Goal: Information Seeking & Learning: Learn about a topic

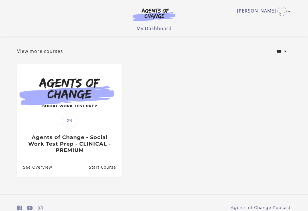
scroll to position [43, 0]
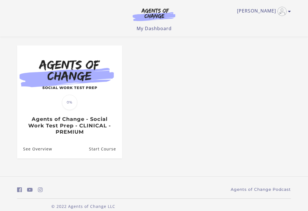
click at [108, 151] on link "Start Course" at bounding box center [105, 149] width 33 height 19
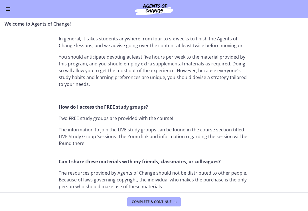
click at [146, 205] on button "Complete & continue" at bounding box center [154, 202] width 54 height 9
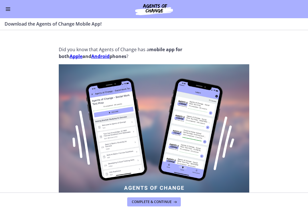
click at [75, 58] on strong "Apple" at bounding box center [76, 56] width 13 height 6
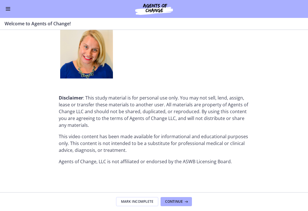
scroll to position [725, 0]
click at [182, 206] on button "Continue" at bounding box center [175, 202] width 31 height 9
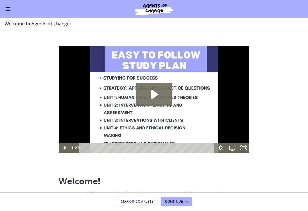
click at [154, 97] on icon "Play Video: c1o6hcmjueu5qasqsu00.mp4" at bounding box center [154, 94] width 7 height 9
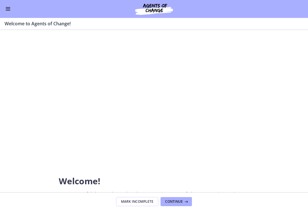
click at [136, 199] on button "Mark Incomplete" at bounding box center [137, 202] width 42 height 9
click at [136, 199] on button "Complete & continue" at bounding box center [154, 202] width 54 height 9
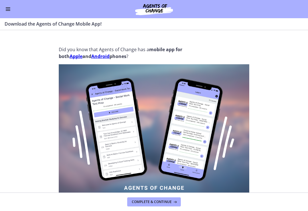
click at [173, 201] on icon at bounding box center [175, 202] width 6 height 5
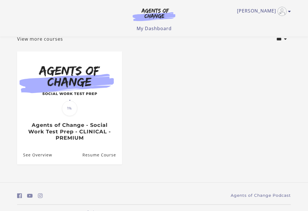
scroll to position [43, 0]
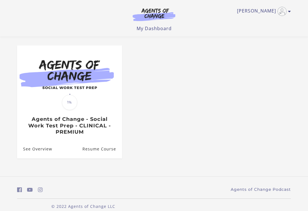
click at [28, 151] on link "See Overview" at bounding box center [34, 149] width 35 height 19
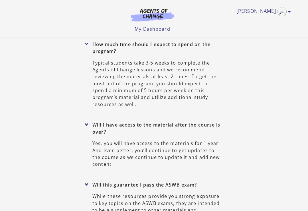
scroll to position [2502, 0]
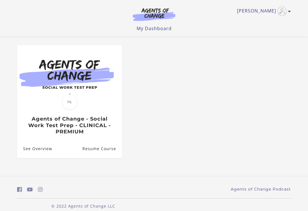
scroll to position [43, 0]
click at [115, 148] on link "Resume Course" at bounding box center [102, 149] width 40 height 19
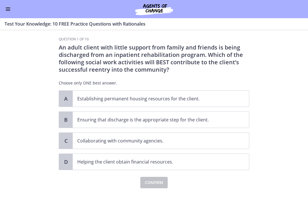
scroll to position [5, 0]
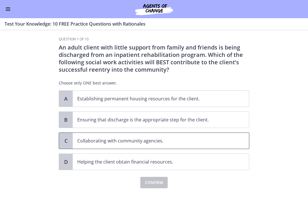
click at [185, 142] on p "Collaborating with community agencies." at bounding box center [155, 141] width 156 height 7
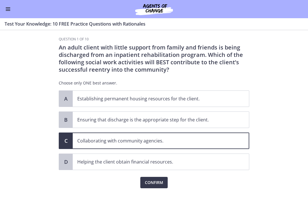
click at [158, 184] on span "Confirm" at bounding box center [154, 182] width 18 height 7
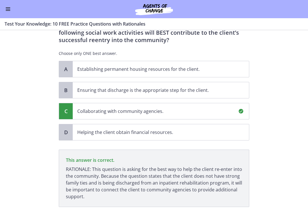
scroll to position [71, 0]
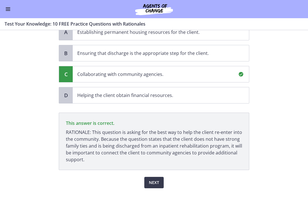
click at [155, 183] on span "Next" at bounding box center [154, 182] width 10 height 7
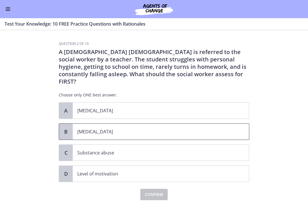
click at [177, 128] on p "Child neglect" at bounding box center [155, 131] width 156 height 7
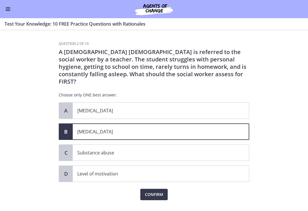
click at [160, 191] on span "Confirm" at bounding box center [154, 194] width 18 height 7
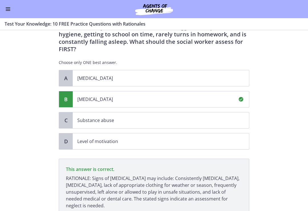
scroll to position [71, 0]
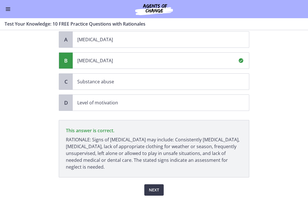
click at [154, 187] on span "Next" at bounding box center [154, 190] width 10 height 7
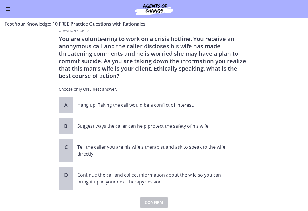
scroll to position [9, 0]
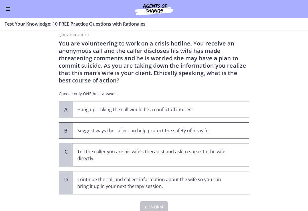
click at [234, 126] on span "Suggest ways the caller can help protect the safety of his wife." at bounding box center [161, 131] width 176 height 16
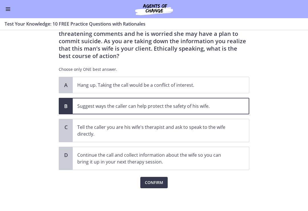
scroll to position [33, 0]
click at [158, 185] on span "Confirm" at bounding box center [154, 182] width 18 height 7
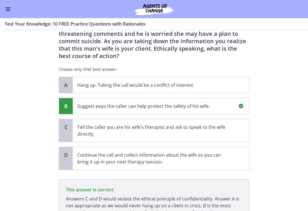
scroll to position [86, 0]
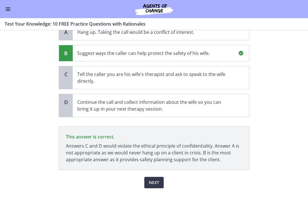
click at [154, 183] on span "Next" at bounding box center [154, 182] width 10 height 7
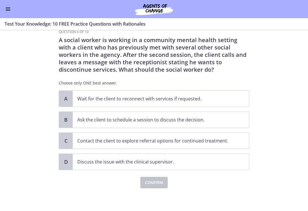
scroll to position [0, 0]
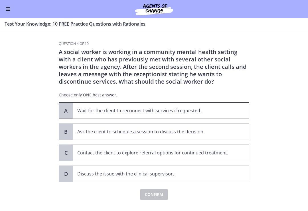
click at [244, 106] on span "Wait for the client to reconnect with services if requested." at bounding box center [161, 111] width 176 height 16
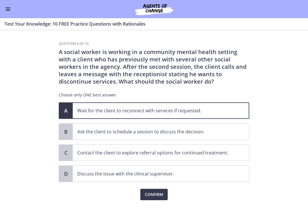
click at [156, 193] on span "Confirm" at bounding box center [154, 194] width 18 height 7
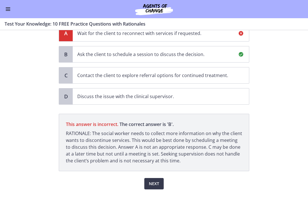
scroll to position [78, 0]
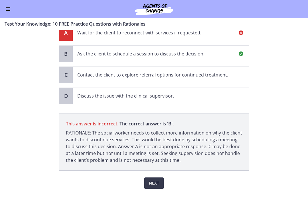
click at [305, 123] on section "Question 4 of 10 A social worker is working in a community mental health settin…" at bounding box center [154, 120] width 308 height 181
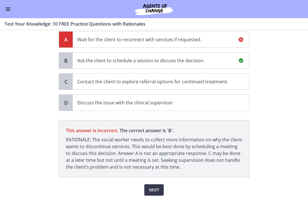
scroll to position [72, 0]
click at [157, 192] on span "Next" at bounding box center [154, 190] width 10 height 7
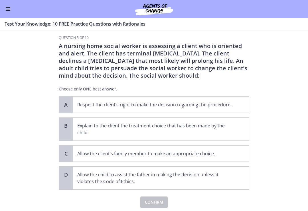
scroll to position [5, 0]
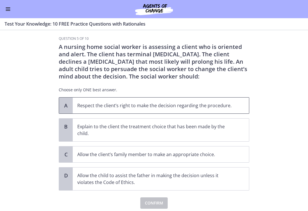
click at [239, 107] on span "Respect the client’s right to make the decision regarding the procedure." at bounding box center [161, 106] width 176 height 16
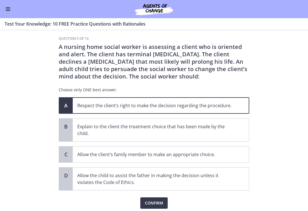
click at [155, 208] on button "Confirm" at bounding box center [153, 203] width 27 height 11
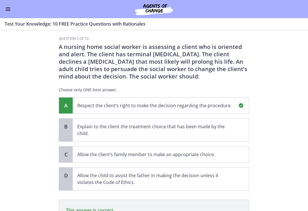
scroll to position [85, 0]
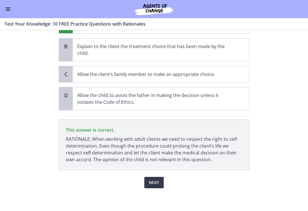
click at [156, 185] on span "Next" at bounding box center [154, 182] width 10 height 7
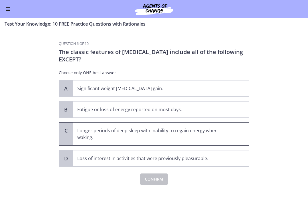
click at [225, 134] on p "Longer periods of deep sleep with inability to regain energy when waking." at bounding box center [155, 134] width 156 height 14
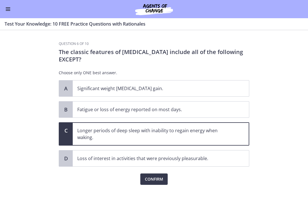
click at [157, 179] on span "Confirm" at bounding box center [154, 179] width 18 height 7
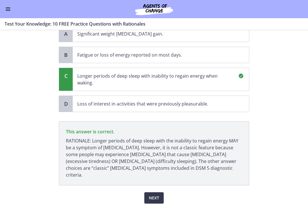
scroll to position [62, 0]
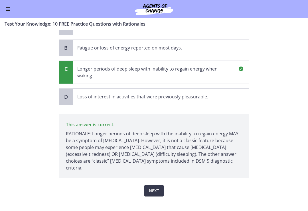
click at [154, 188] on span "Next" at bounding box center [154, 191] width 10 height 7
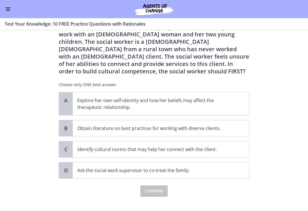
scroll to position [26, 0]
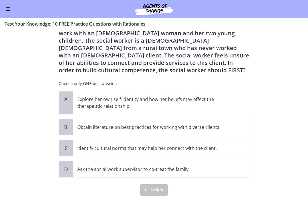
click at [219, 104] on p "Explore her own self-identity and how her beliefs may affect the therapeutic re…" at bounding box center [155, 103] width 156 height 14
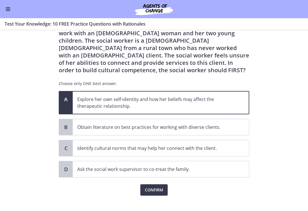
click at [159, 187] on span "Confirm" at bounding box center [154, 190] width 18 height 7
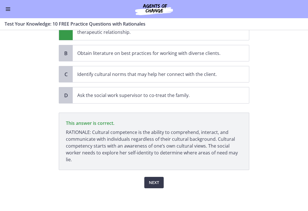
scroll to position [100, 0]
click at [158, 184] on span "Next" at bounding box center [154, 182] width 10 height 7
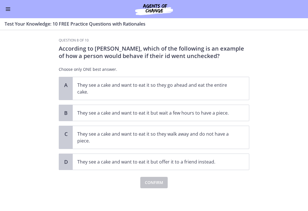
scroll to position [3, 0]
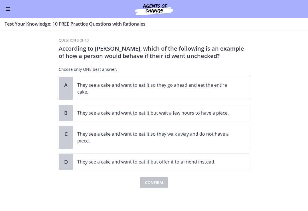
click at [221, 87] on p "They see a cake and want to eat it so they go ahead and eat the entire cake." at bounding box center [155, 89] width 156 height 14
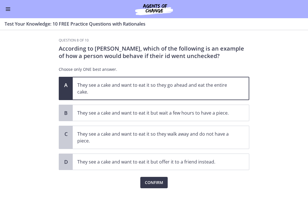
click at [159, 183] on span "Confirm" at bounding box center [154, 182] width 18 height 7
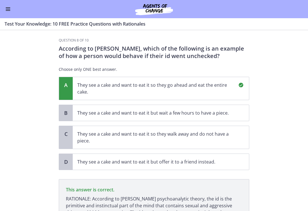
scroll to position [63, 0]
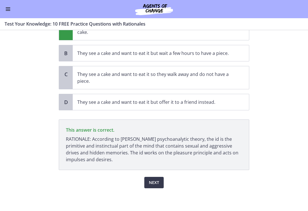
click at [157, 181] on span "Next" at bounding box center [154, 182] width 10 height 7
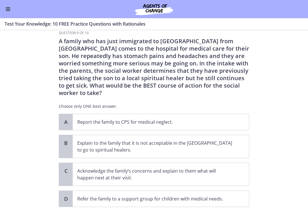
scroll to position [-1, 0]
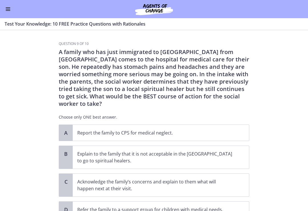
click at [303, 35] on section "Question 9 of 10 A family who has just immigrated to the United States from Mex…" at bounding box center [154, 120] width 308 height 181
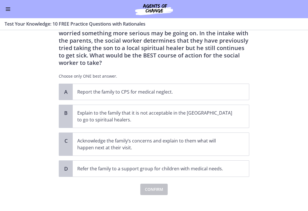
scroll to position [40, 0]
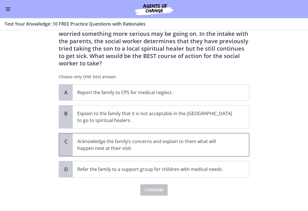
click at [229, 138] on p "Acknowledge the family’s concerns and explain to them what will happen next at …" at bounding box center [155, 145] width 156 height 14
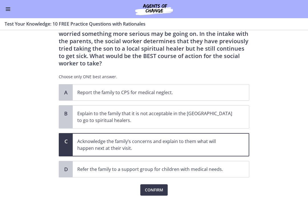
click at [158, 187] on span "Confirm" at bounding box center [154, 190] width 18 height 7
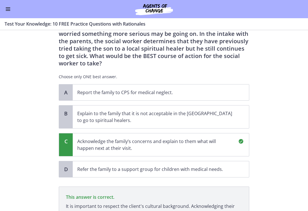
scroll to position [107, 0]
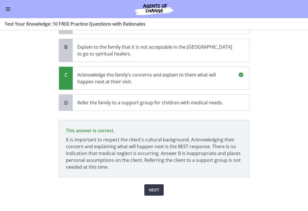
click at [155, 185] on button "Next" at bounding box center [153, 190] width 19 height 11
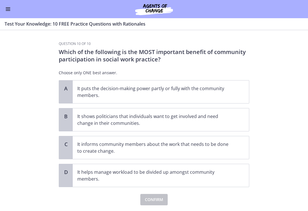
scroll to position [0, 0]
click at [240, 91] on span "It puts the decision-making power partly or fully with the community members." at bounding box center [161, 92] width 176 height 23
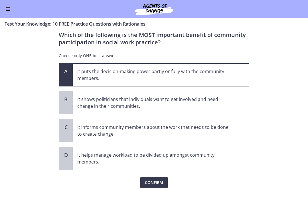
scroll to position [17, 0]
click at [161, 185] on span "Confirm" at bounding box center [154, 182] width 18 height 7
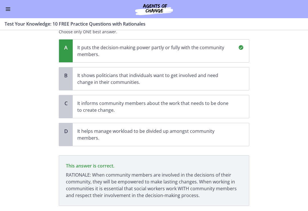
scroll to position [77, 0]
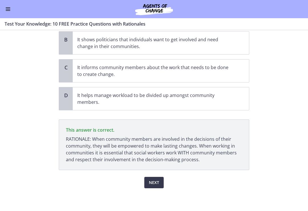
click at [156, 183] on span "Next" at bounding box center [154, 182] width 10 height 7
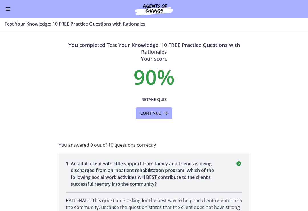
scroll to position [0, 0]
click at [163, 115] on icon at bounding box center [165, 113] width 8 height 7
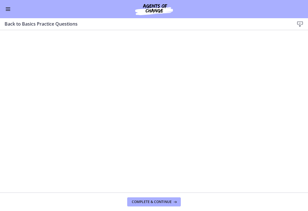
click at [154, 202] on span "Complete & continue" at bounding box center [152, 202] width 40 height 5
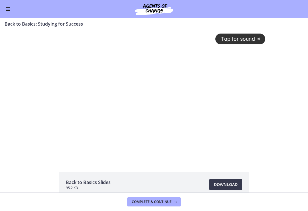
click at [261, 39] on icon "@keyframes VOLUME_SMALL_WAVE_FLASH { 0% { opacity: 0; } 33% { opacity: 1; } 66%…" at bounding box center [259, 38] width 9 height 9
